Goal: Task Accomplishment & Management: Use online tool/utility

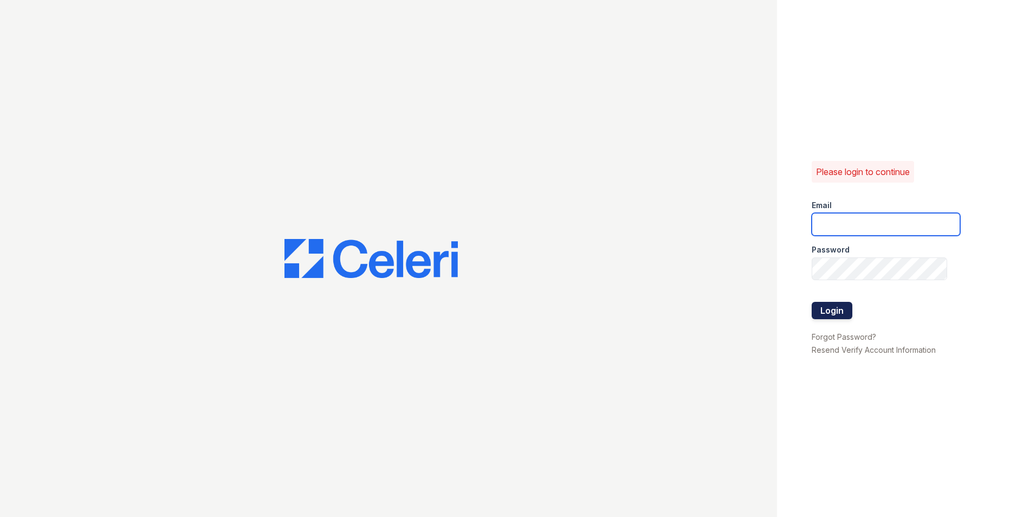
type input "arioso.pm@cafmanagement.com"
click at [819, 304] on button "Login" at bounding box center [832, 310] width 41 height 17
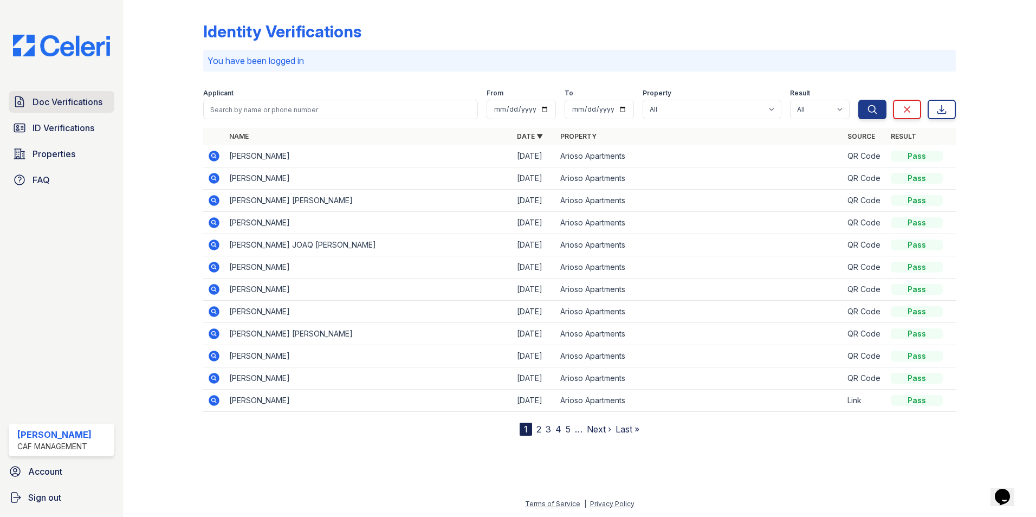
click at [72, 107] on span "Doc Verifications" at bounding box center [68, 101] width 70 height 13
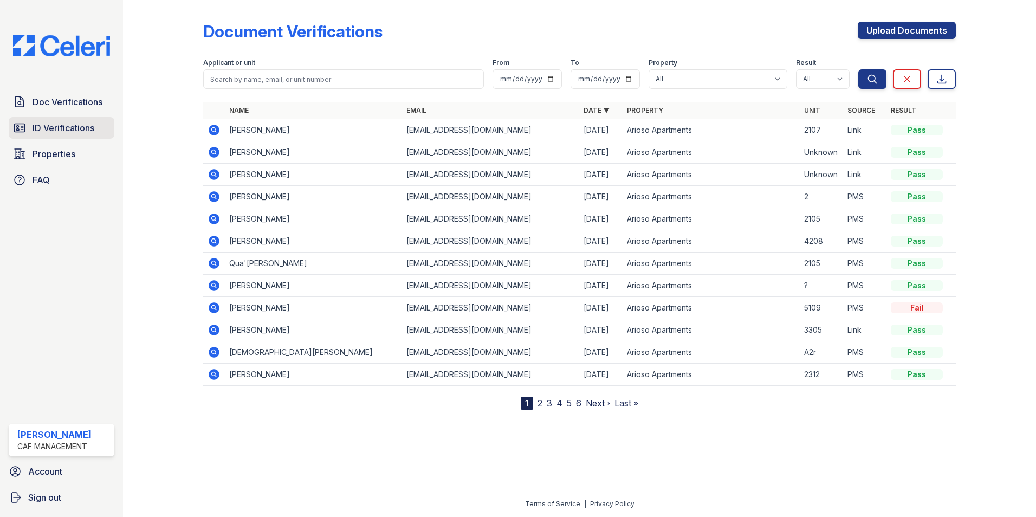
click at [41, 128] on span "ID Verifications" at bounding box center [64, 127] width 62 height 13
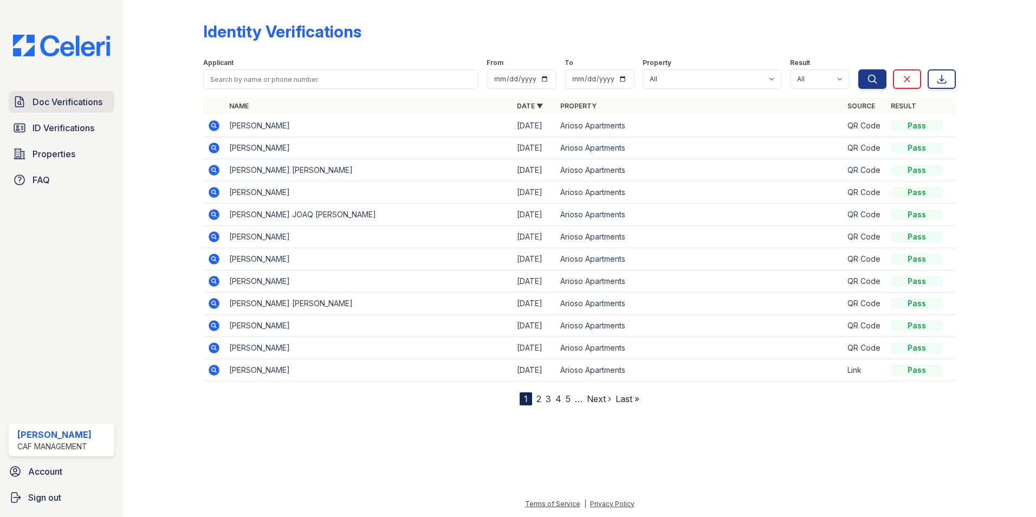
click at [63, 101] on span "Doc Verifications" at bounding box center [68, 101] width 70 height 13
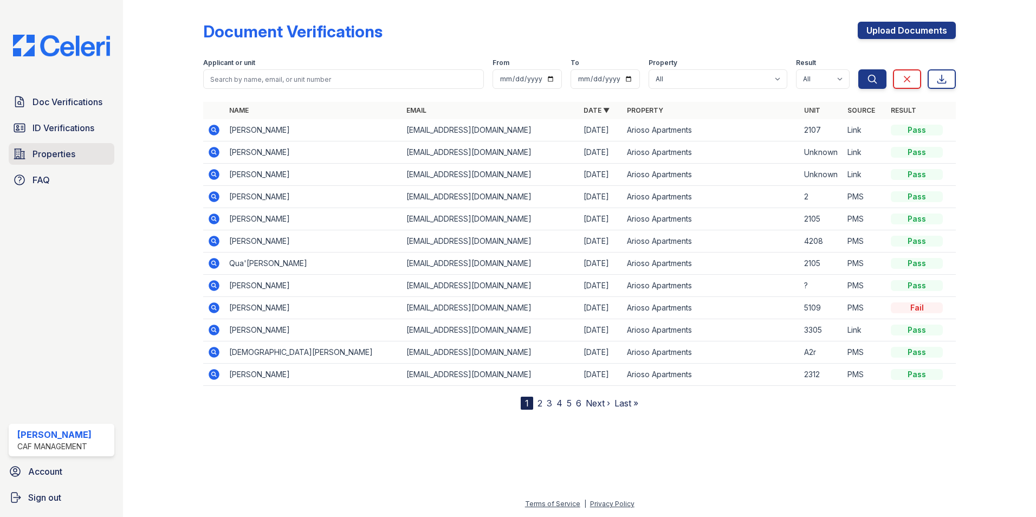
click at [64, 153] on span "Properties" at bounding box center [54, 153] width 43 height 13
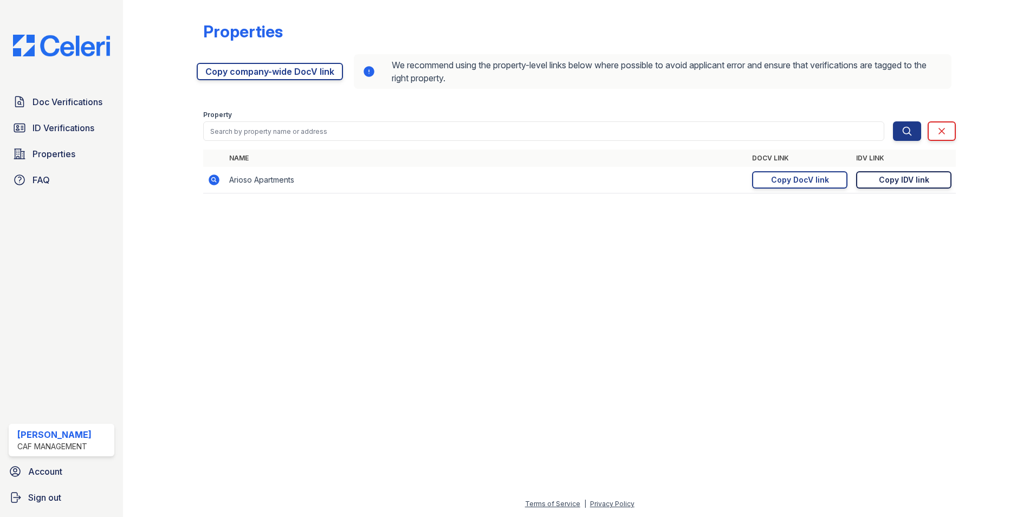
click at [916, 183] on div "Copy IDV link" at bounding box center [904, 180] width 50 height 11
click at [782, 183] on div "Copy DocV link" at bounding box center [800, 180] width 58 height 11
click at [796, 183] on div "Copy DocV link" at bounding box center [800, 180] width 58 height 11
click at [886, 180] on div "Copy IDV link" at bounding box center [904, 180] width 50 height 11
